Goal: Information Seeking & Learning: Find specific fact

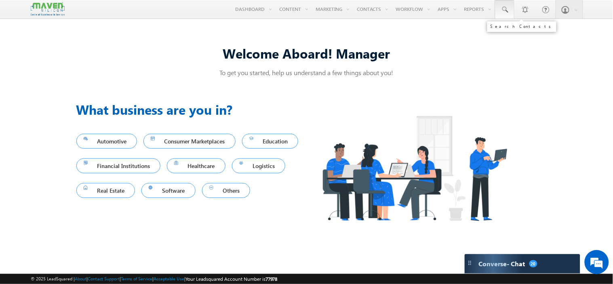
click at [503, 11] on span at bounding box center [505, 10] width 8 height 8
paste input "9111191408"
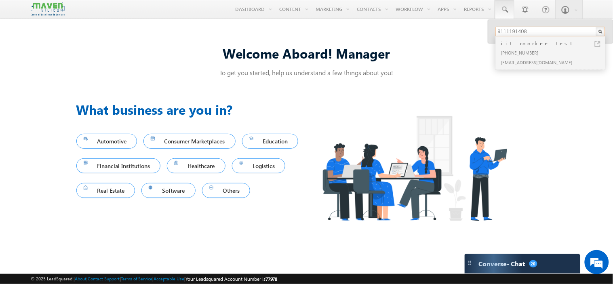
type input "9111191408"
click at [526, 55] on div "+91-9111191408" at bounding box center [554, 53] width 108 height 10
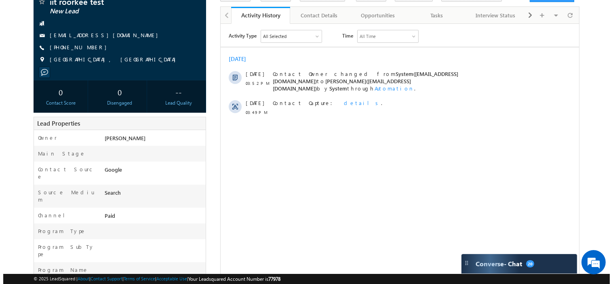
scroll to position [27, 0]
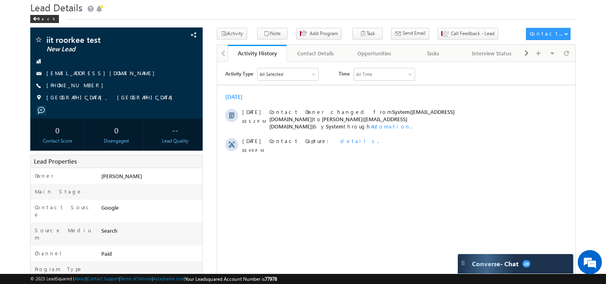
click at [340, 139] on span "details" at bounding box center [358, 140] width 37 height 7
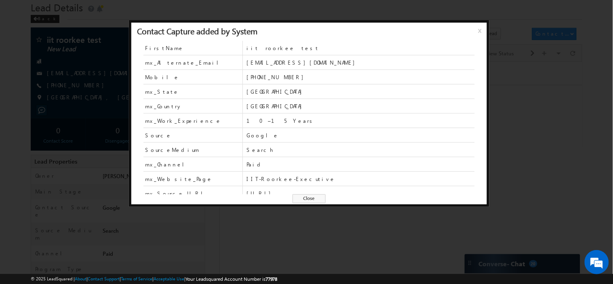
scroll to position [21, 0]
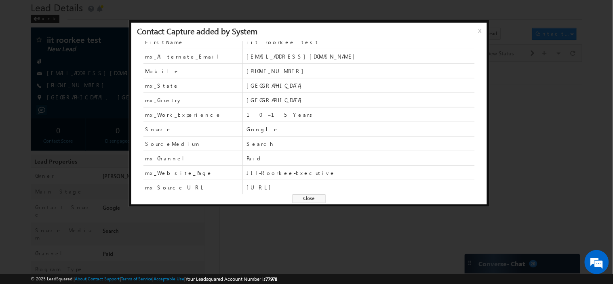
click at [296, 174] on span "IIT-Roorkee-Executive" at bounding box center [360, 172] width 228 height 7
click at [391, 172] on span "IIT-Roorkee-Executive" at bounding box center [360, 172] width 228 height 7
click at [314, 195] on span "Close" at bounding box center [309, 198] width 33 height 9
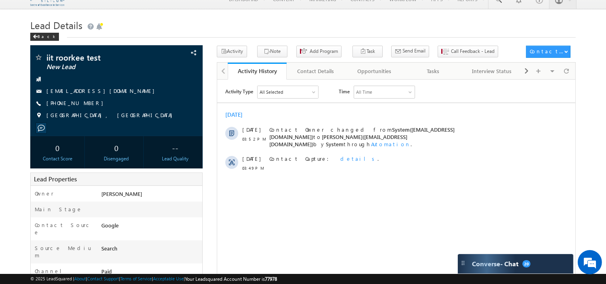
scroll to position [0, 0]
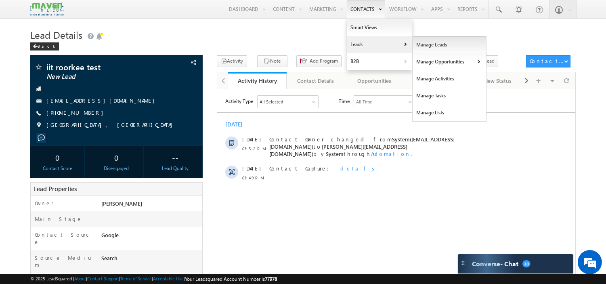
click at [419, 44] on link "Manage Leads" at bounding box center [450, 44] width 74 height 17
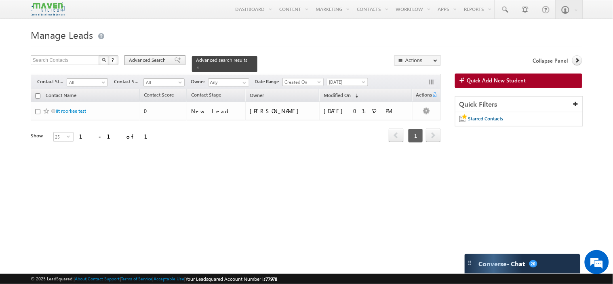
click at [155, 61] on span "Advanced Search" at bounding box center [148, 60] width 39 height 7
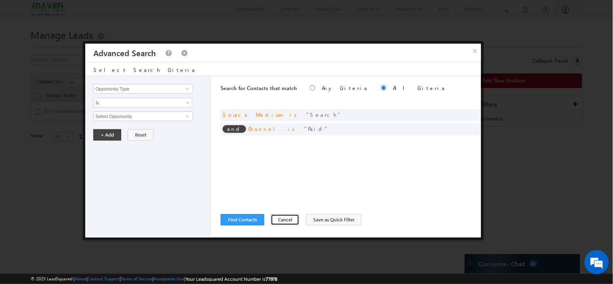
click at [284, 219] on button "Cancel" at bounding box center [285, 219] width 29 height 11
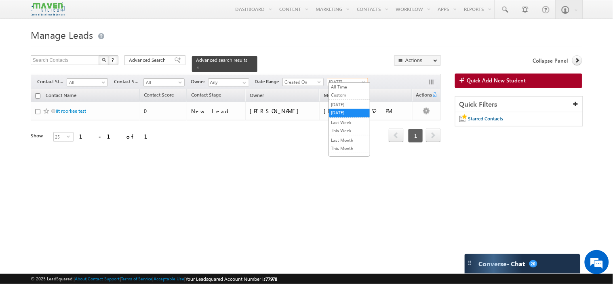
click at [338, 78] on span "[DATE]" at bounding box center [346, 81] width 38 height 7
click at [341, 111] on link "[DATE]" at bounding box center [349, 112] width 41 height 7
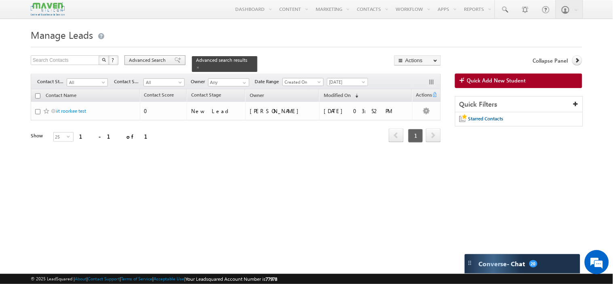
click at [148, 61] on span "Advanced Search" at bounding box center [148, 60] width 39 height 7
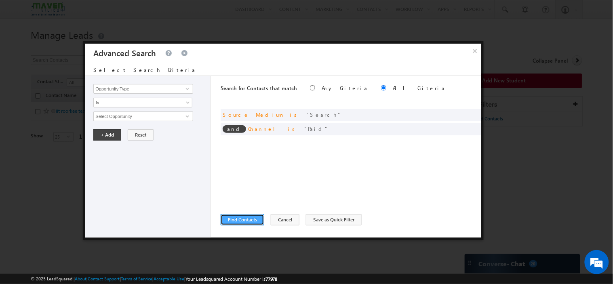
click at [252, 220] on button "Find Contacts" at bounding box center [243, 219] width 44 height 11
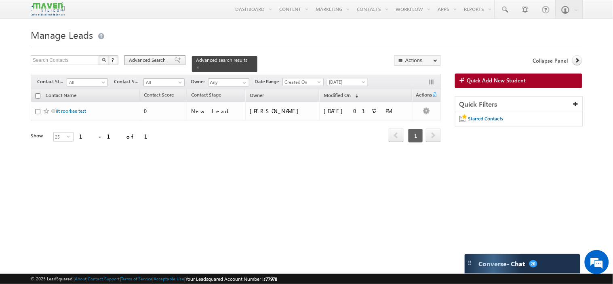
click at [161, 58] on span "Advanced Search" at bounding box center [148, 60] width 39 height 7
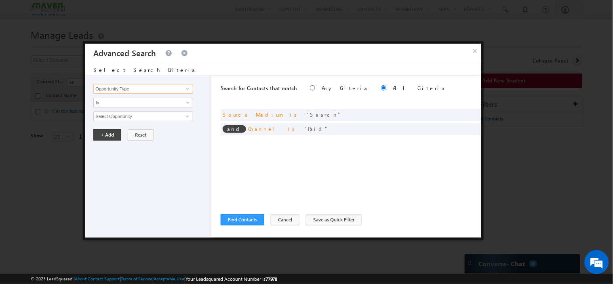
click at [147, 88] on input "Opportunity Type" at bounding box center [142, 89] width 99 height 10
click at [131, 111] on link "Website Page" at bounding box center [142, 113] width 99 height 9
type input "Website Page"
click at [131, 112] on input "text" at bounding box center [142, 117] width 99 height 10
click at [115, 99] on span "Is" at bounding box center [138, 102] width 88 height 7
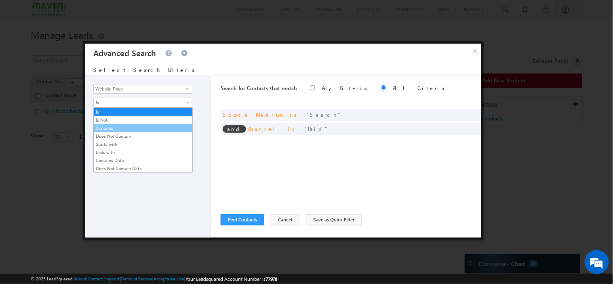
click at [119, 129] on link "Contains" at bounding box center [143, 127] width 99 height 7
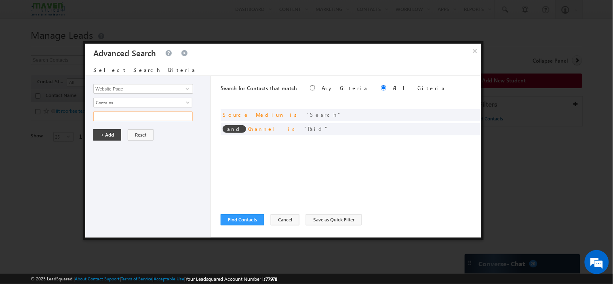
click at [120, 118] on input "text" at bounding box center [142, 117] width 99 height 10
type input "i"
type input "roorkee"
click at [109, 133] on button "+ Add" at bounding box center [107, 134] width 28 height 11
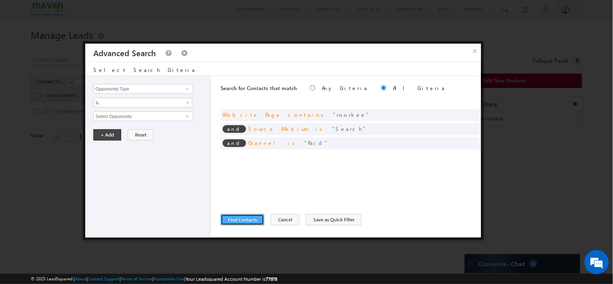
click at [242, 221] on button "Find Contacts" at bounding box center [243, 219] width 44 height 11
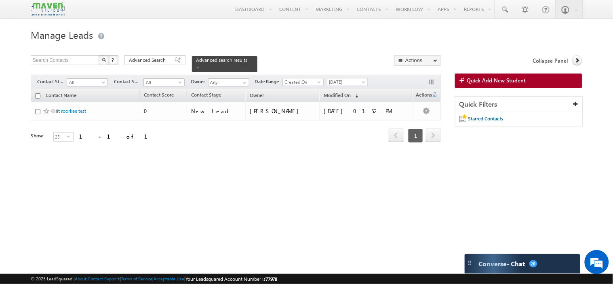
drag, startPoint x: 155, startPoint y: 63, endPoint x: 162, endPoint y: 71, distance: 10.9
click at [155, 63] on span "Advanced Search" at bounding box center [148, 60] width 39 height 7
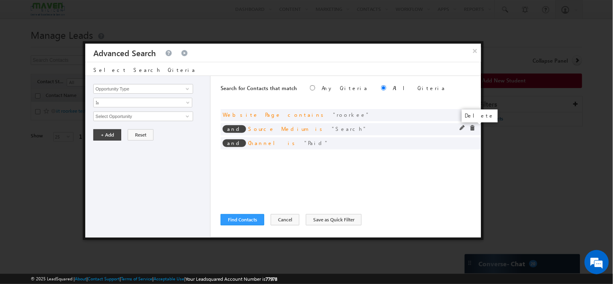
click at [472, 130] on span at bounding box center [472, 128] width 6 height 6
click at [472, 128] on span at bounding box center [472, 128] width 6 height 6
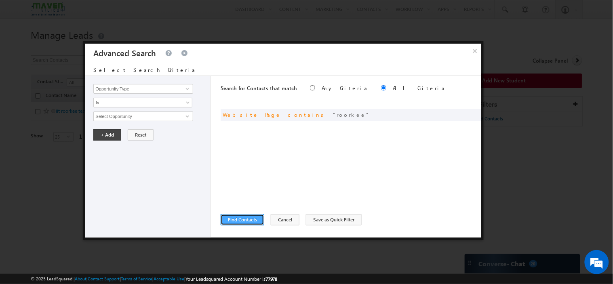
click at [241, 216] on button "Find Contacts" at bounding box center [243, 219] width 44 height 11
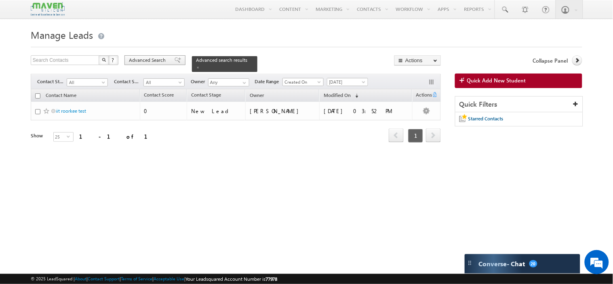
click at [147, 61] on span "Advanced Search" at bounding box center [148, 60] width 39 height 7
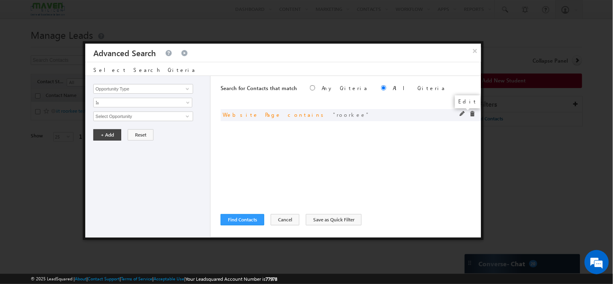
click at [460, 111] on span at bounding box center [463, 114] width 6 height 6
click at [120, 103] on span "Contains" at bounding box center [138, 102] width 88 height 7
click at [200, 140] on div "+ Add Reset" at bounding box center [149, 134] width 113 height 11
click at [145, 116] on input "roorkee" at bounding box center [142, 117] width 99 height 10
type input "r"
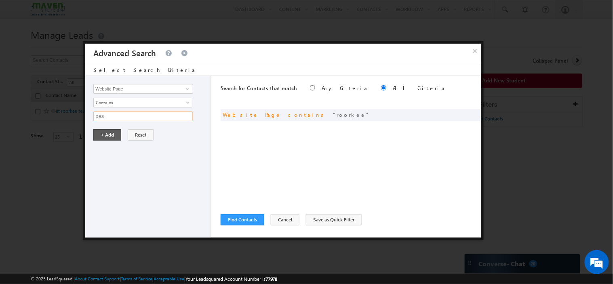
type input "pes"
click at [100, 139] on button "+ Add" at bounding box center [107, 134] width 28 height 11
click at [237, 221] on button "Find Contacts" at bounding box center [243, 219] width 44 height 11
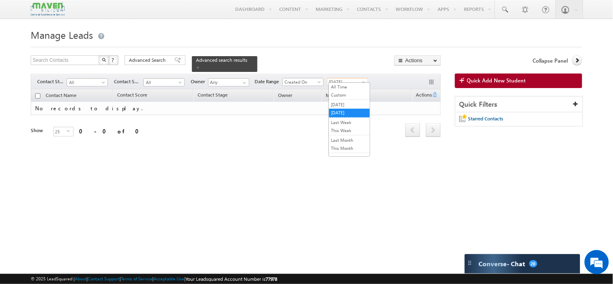
click at [345, 79] on span "[DATE]" at bounding box center [346, 81] width 38 height 7
click at [348, 103] on link "[DATE]" at bounding box center [349, 104] width 41 height 7
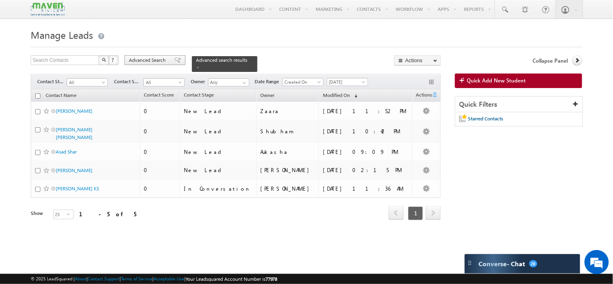
click at [140, 58] on span "Advanced Search" at bounding box center [148, 60] width 39 height 7
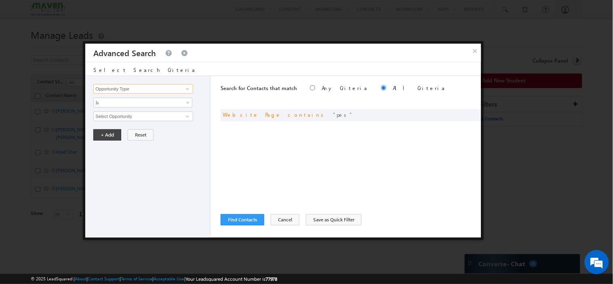
click at [134, 91] on input "Opportunity Type" at bounding box center [142, 89] width 99 height 10
click at [114, 104] on link "Channel" at bounding box center [142, 105] width 99 height 9
type input "Channel"
click at [114, 116] on span "None Selected" at bounding box center [140, 116] width 92 height 9
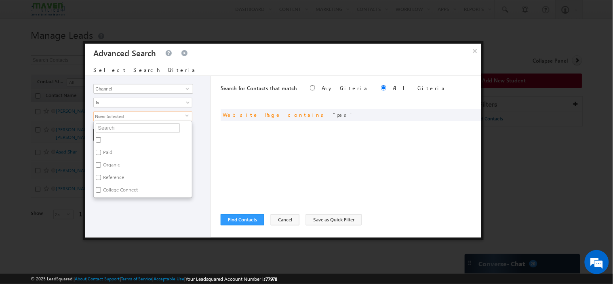
click at [98, 154] on input "Paid" at bounding box center [98, 152] width 5 height 5
checkbox input "true"
click at [130, 206] on div "Opportunity Type Contact Activity Task Sales Group Prospect Id Academic Remarks…" at bounding box center [147, 157] width 125 height 162
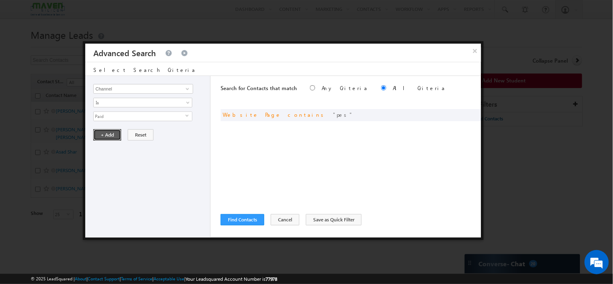
click at [110, 134] on button "+ Add" at bounding box center [107, 134] width 28 height 11
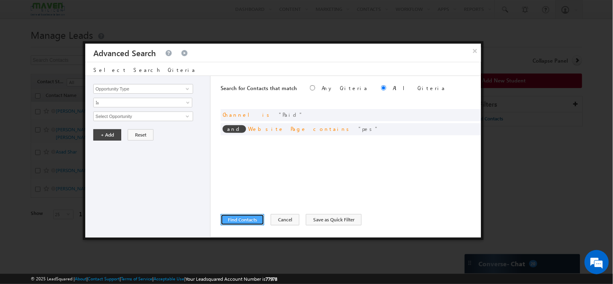
click at [241, 219] on button "Find Contacts" at bounding box center [243, 219] width 44 height 11
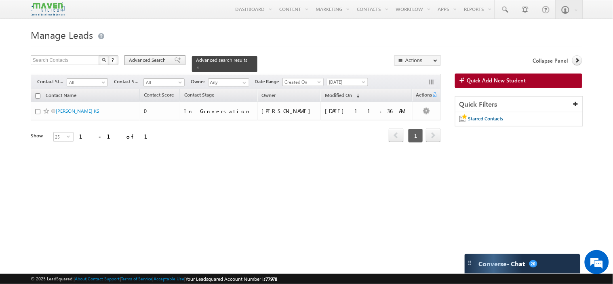
click at [151, 58] on span "Advanced Search" at bounding box center [148, 60] width 39 height 7
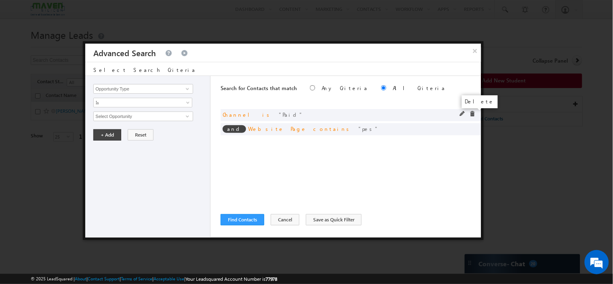
click at [471, 114] on span at bounding box center [472, 114] width 6 height 6
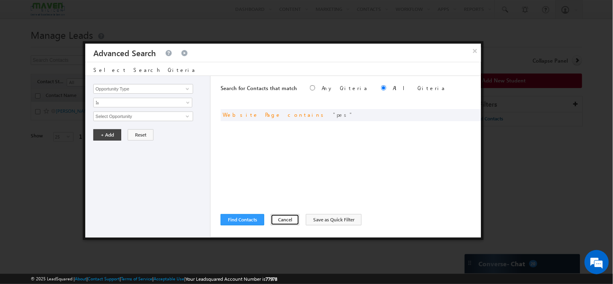
click at [276, 219] on button "Cancel" at bounding box center [285, 219] width 29 height 11
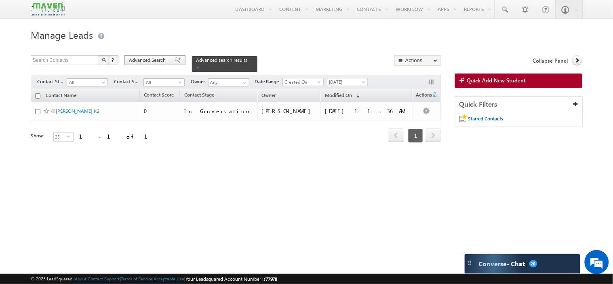
click at [152, 59] on span "Advanced Search" at bounding box center [148, 60] width 39 height 7
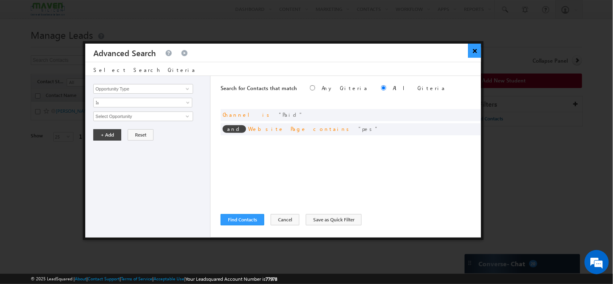
click at [476, 52] on button "×" at bounding box center [474, 51] width 13 height 14
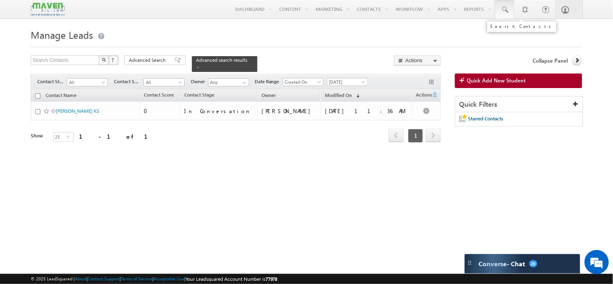
click at [506, 12] on span at bounding box center [505, 10] width 8 height 8
paste input "9111191408"
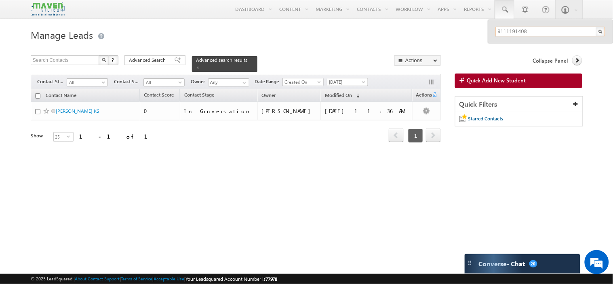
click at [538, 27] on input "9111191408" at bounding box center [550, 32] width 109 height 10
type input "911119140"
click at [473, 23] on body "Menu Manager Marketing manag er@ma ven-s ilico n.com" at bounding box center [306, 114] width 613 height 228
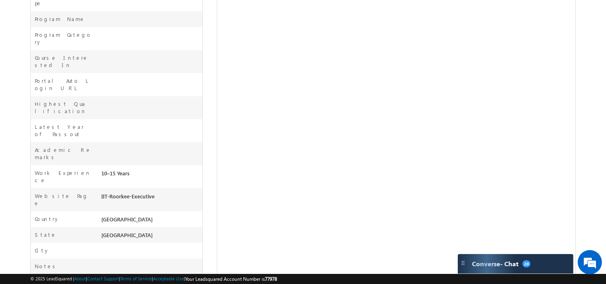
scroll to position [224, 0]
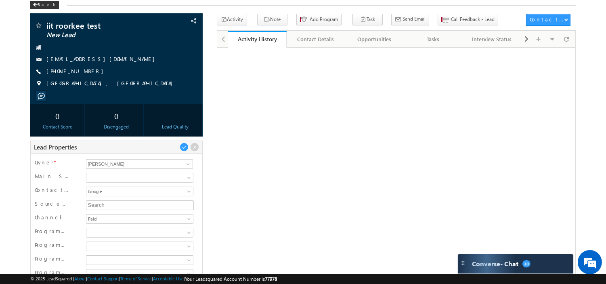
scroll to position [0, 0]
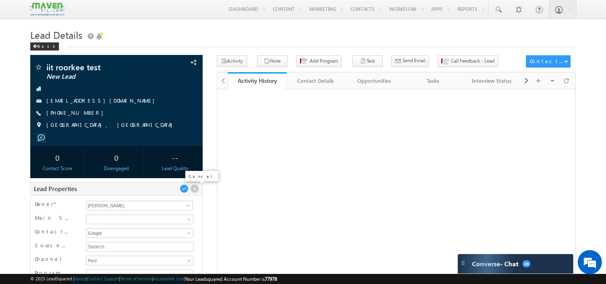
click at [193, 190] on span at bounding box center [194, 188] width 9 height 9
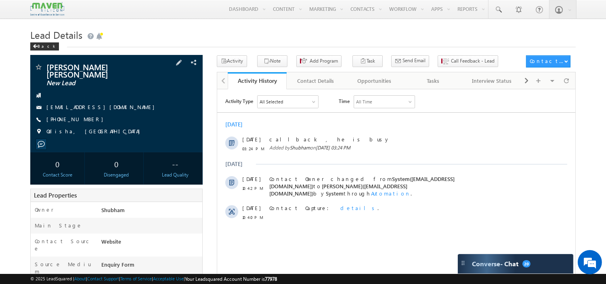
drag, startPoint x: 98, startPoint y: 116, endPoint x: 66, endPoint y: 112, distance: 32.2
click at [66, 116] on div "[PHONE_NUMBER]" at bounding box center [116, 120] width 164 height 8
drag, startPoint x: 105, startPoint y: 98, endPoint x: 100, endPoint y: 99, distance: 4.9
click at [100, 103] on div "[EMAIL_ADDRESS][DOMAIN_NAME]" at bounding box center [116, 107] width 164 height 8
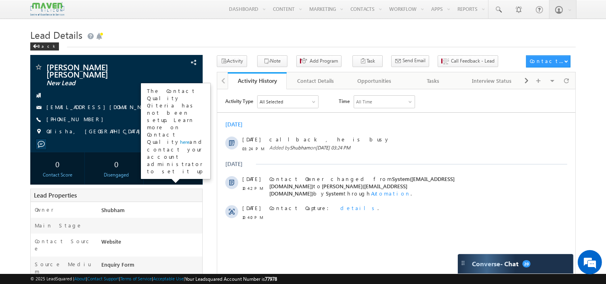
copy div "[EMAIL_ADDRESS][DOMAIN_NAME]"
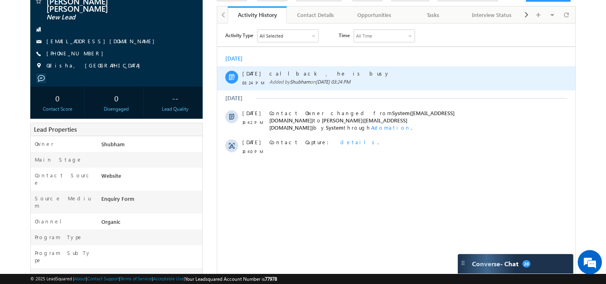
scroll to position [66, 0]
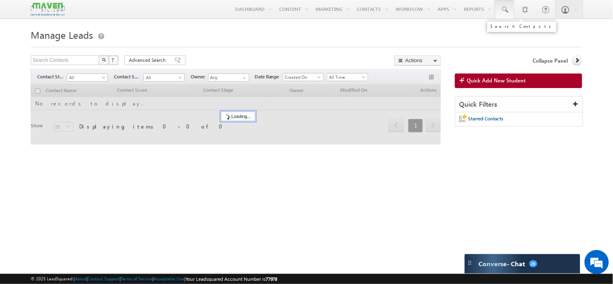
click at [506, 13] on link at bounding box center [504, 9] width 19 height 19
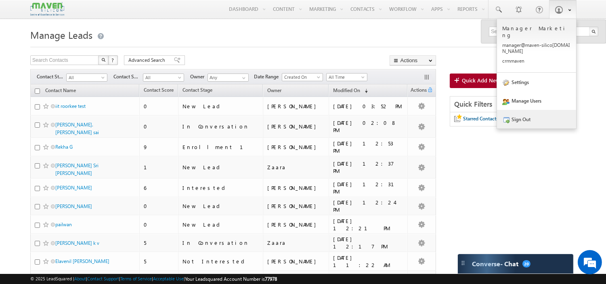
click at [518, 110] on link "Sign Out" at bounding box center [536, 119] width 79 height 19
